Goal: Task Accomplishment & Management: Manage account settings

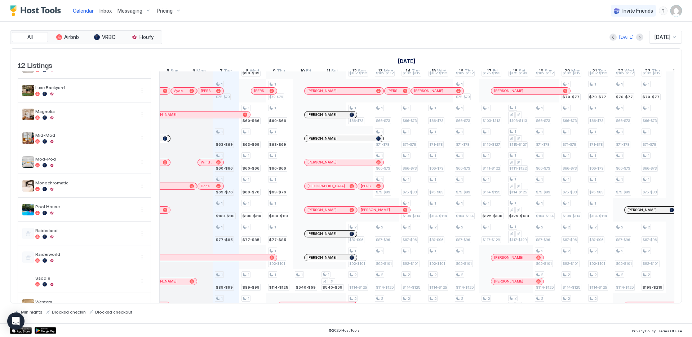
scroll to position [65, 0]
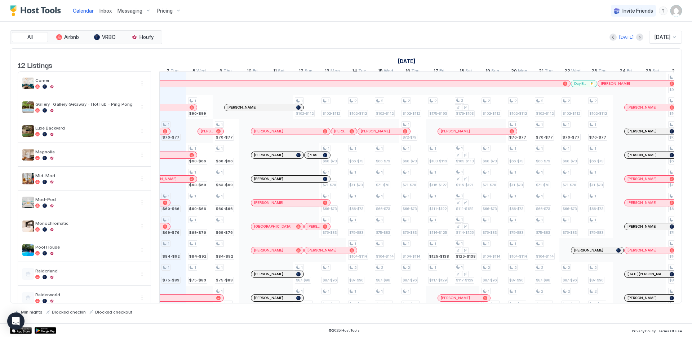
scroll to position [65, 0]
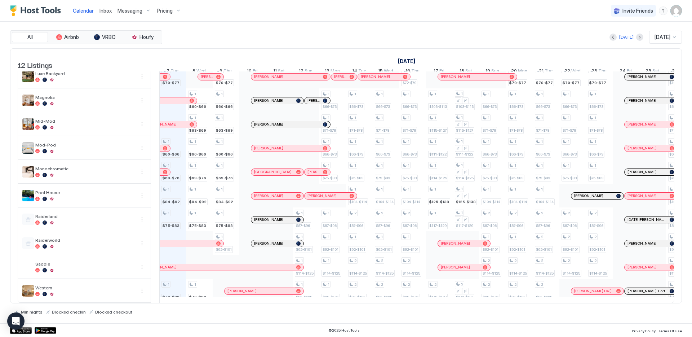
click at [281, 289] on div at bounding box center [279, 291] width 27 height 24
click at [282, 288] on div "[PERSON_NAME]" at bounding box center [260, 290] width 66 height 5
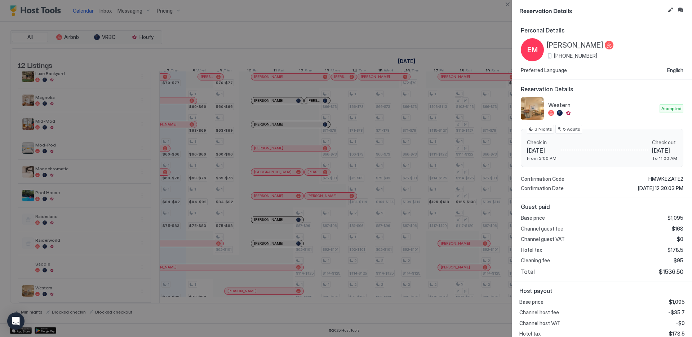
click at [265, 258] on div at bounding box center [346, 168] width 692 height 337
click at [264, 262] on div at bounding box center [346, 168] width 692 height 337
click at [337, 275] on div at bounding box center [346, 168] width 692 height 337
click at [507, 6] on button "Close" at bounding box center [507, 4] width 9 height 9
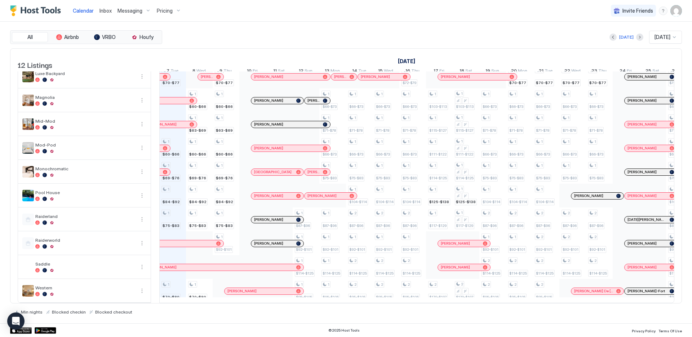
click at [279, 265] on div "Steven Cole" at bounding box center [220, 267] width 146 height 5
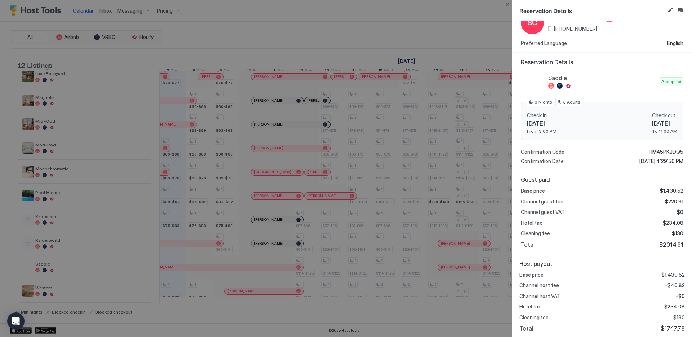
scroll to position [28, 0]
click at [508, 5] on button "Close" at bounding box center [507, 4] width 9 height 9
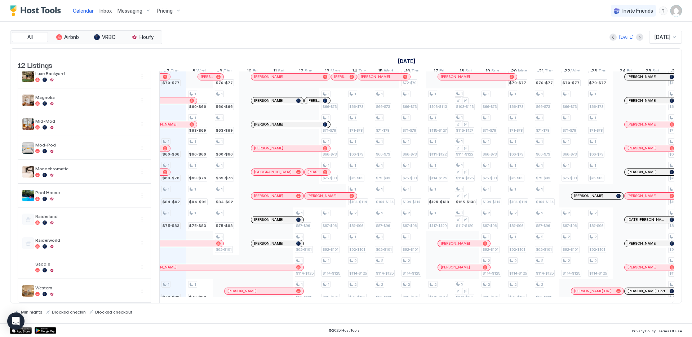
click at [279, 288] on div at bounding box center [282, 291] width 6 height 6
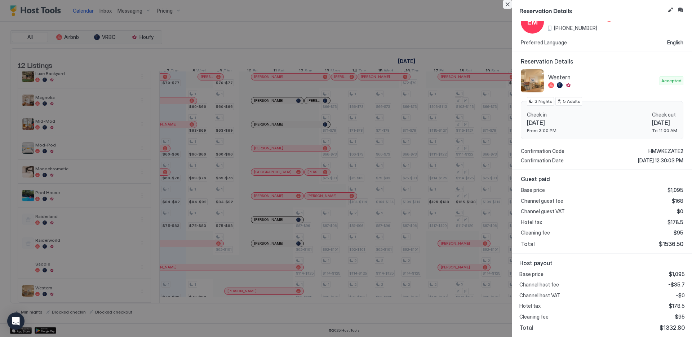
click at [509, 5] on button "Close" at bounding box center [507, 4] width 9 height 9
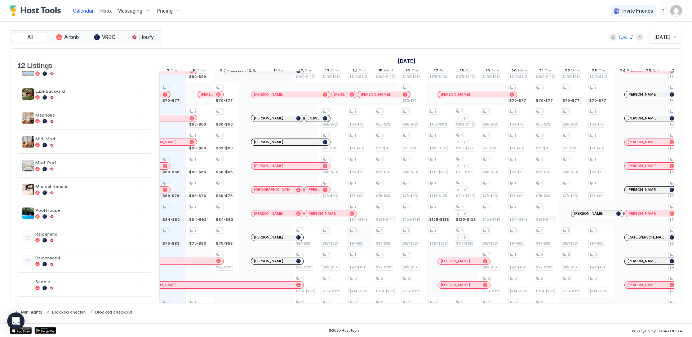
scroll to position [65, 0]
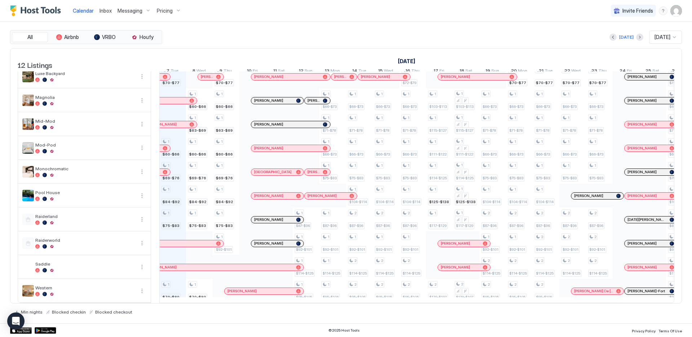
click at [278, 217] on div "[PERSON_NAME]" at bounding box center [273, 219] width 39 height 5
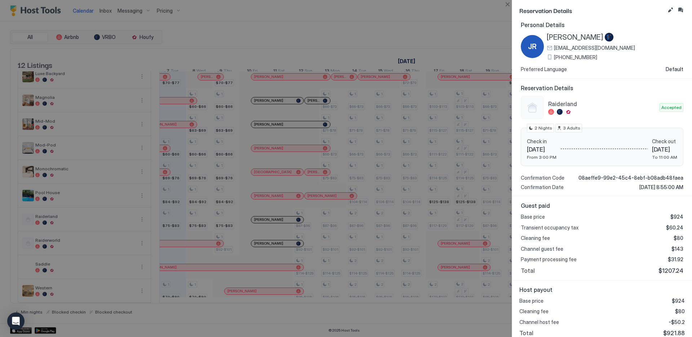
scroll to position [11, 0]
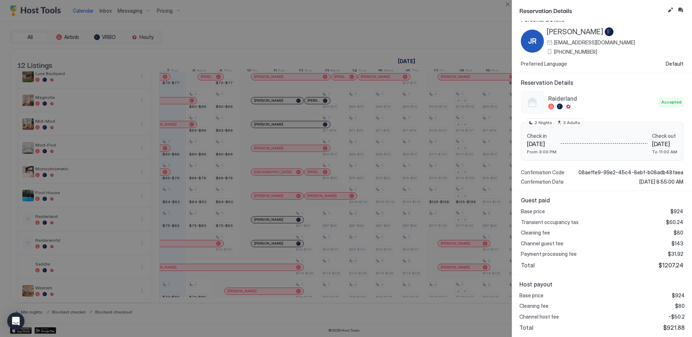
drag, startPoint x: 260, startPoint y: 208, endPoint x: 263, endPoint y: 221, distance: 13.0
click at [260, 208] on div at bounding box center [346, 168] width 692 height 337
click at [266, 240] on div at bounding box center [346, 168] width 692 height 337
click at [506, 3] on button "Close" at bounding box center [507, 4] width 9 height 9
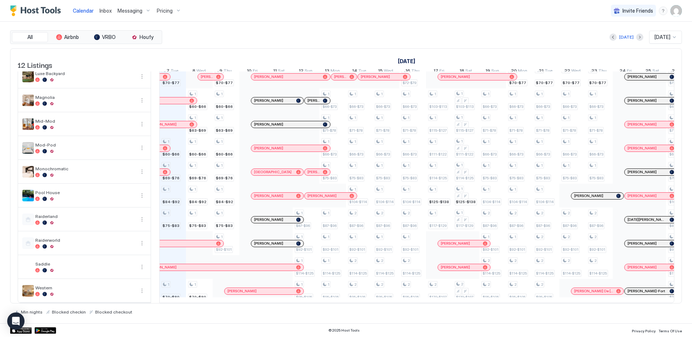
click at [282, 240] on div at bounding box center [282, 243] width 6 height 6
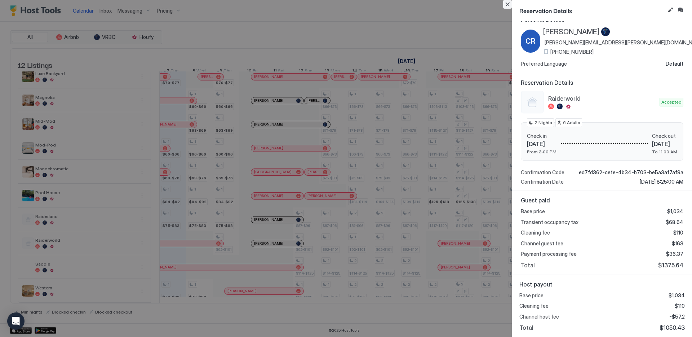
click at [507, 5] on button "Close" at bounding box center [507, 4] width 9 height 9
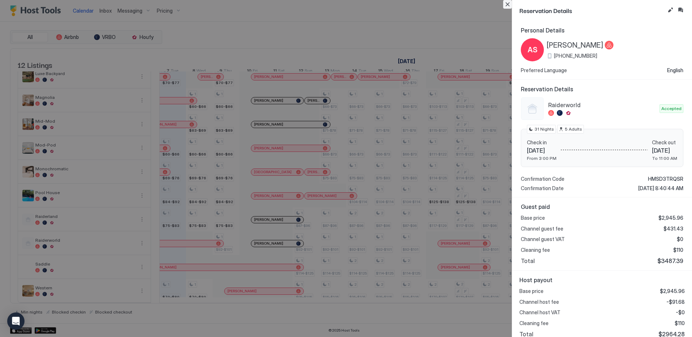
click at [508, 6] on button "Close" at bounding box center [507, 4] width 9 height 9
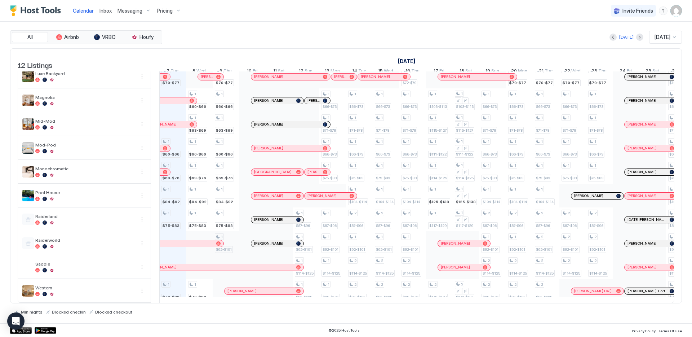
click at [228, 232] on div "1 $70-$77 1 $60-$66 1 $69-$76 1 $84-$92 1 $75-$83 1 $70-$80 1 $90-$99 1 $60-$66…" at bounding box center [546, 159] width 1574 height 285
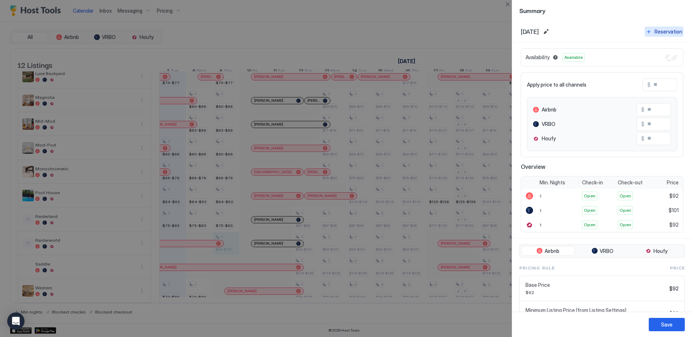
click at [663, 34] on div "Reservation" at bounding box center [669, 32] width 28 height 8
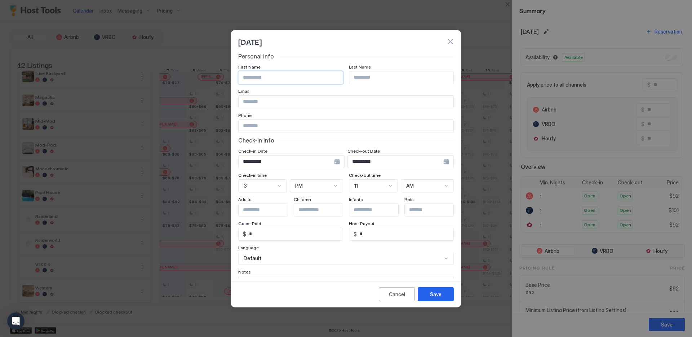
click at [262, 80] on input "Input Field" at bounding box center [291, 77] width 104 height 12
type input "**********"
click at [443, 295] on button "Save" at bounding box center [436, 294] width 36 height 14
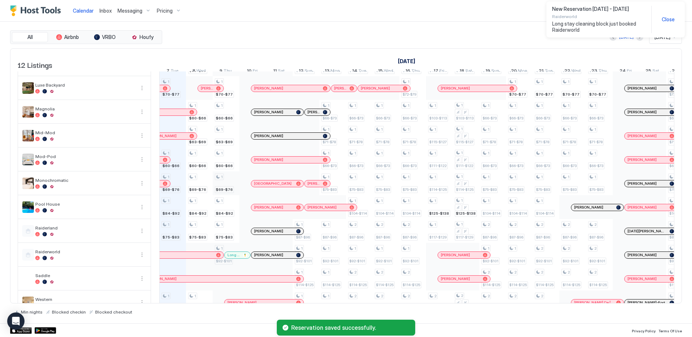
scroll to position [0, 0]
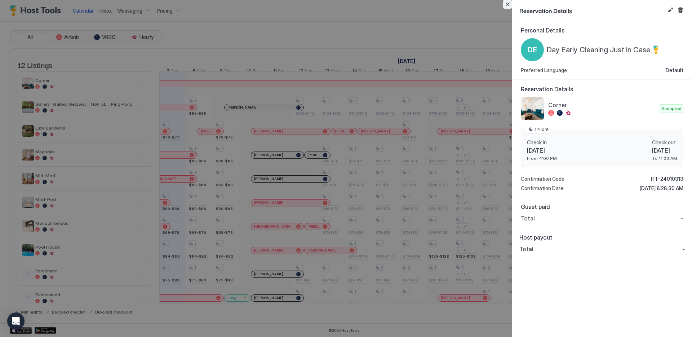
click at [505, 6] on button "Close" at bounding box center [507, 4] width 9 height 9
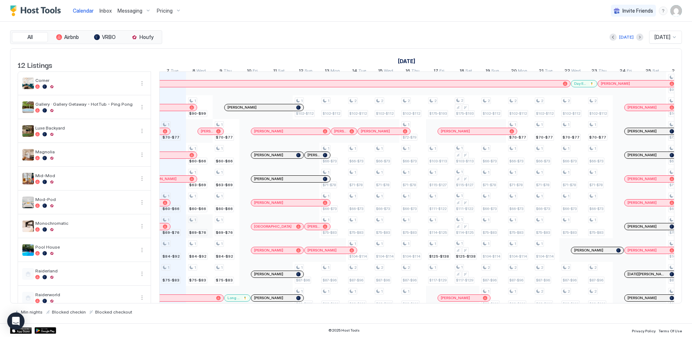
scroll to position [0, 0]
drag, startPoint x: 274, startPoint y: 298, endPoint x: 210, endPoint y: 241, distance: 85.5
click at [269, 298] on table "12 Listings September 2025 October 2025 November 2025 22 Mon 23 Tue 24 Wed 25 T…" at bounding box center [346, 203] width 657 height 309
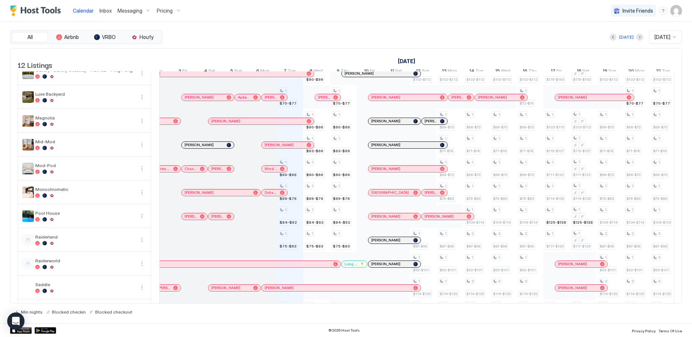
scroll to position [65, 0]
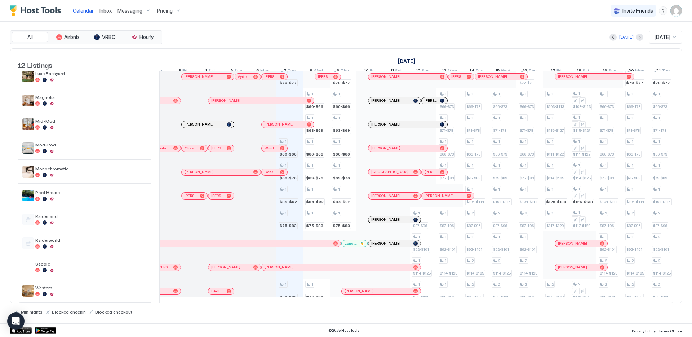
click at [478, 18] on div "Calendar Inbox Messaging Pricing Invite Friends CP" at bounding box center [346, 11] width 692 height 22
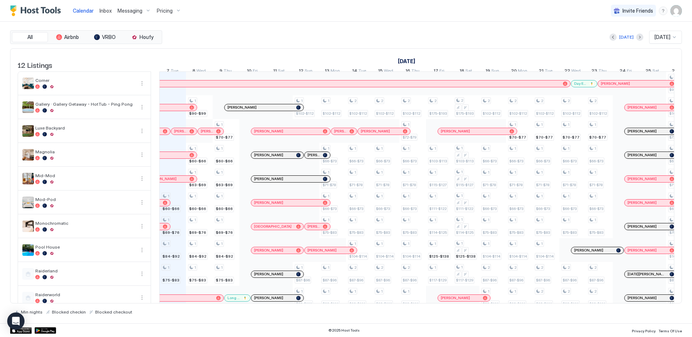
scroll to position [0, 400]
